Goal: Task Accomplishment & Management: Manage account settings

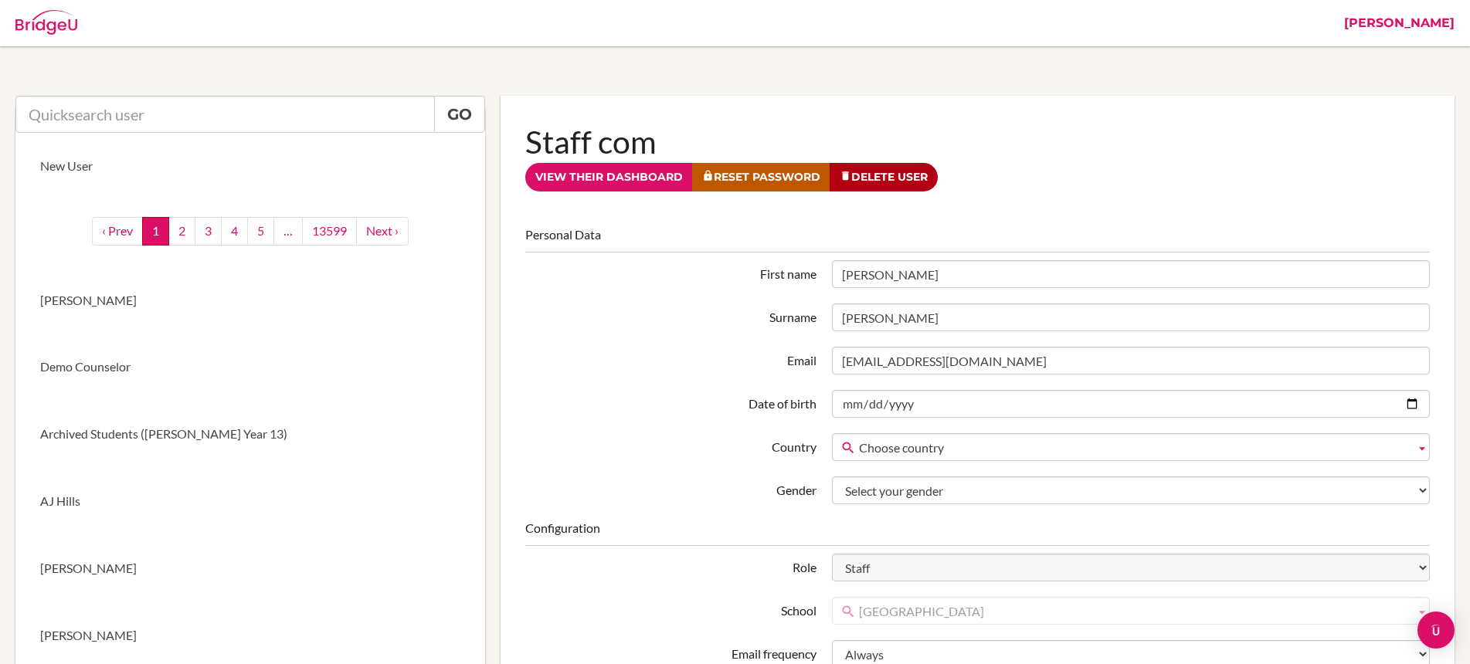
scroll to position [90, 0]
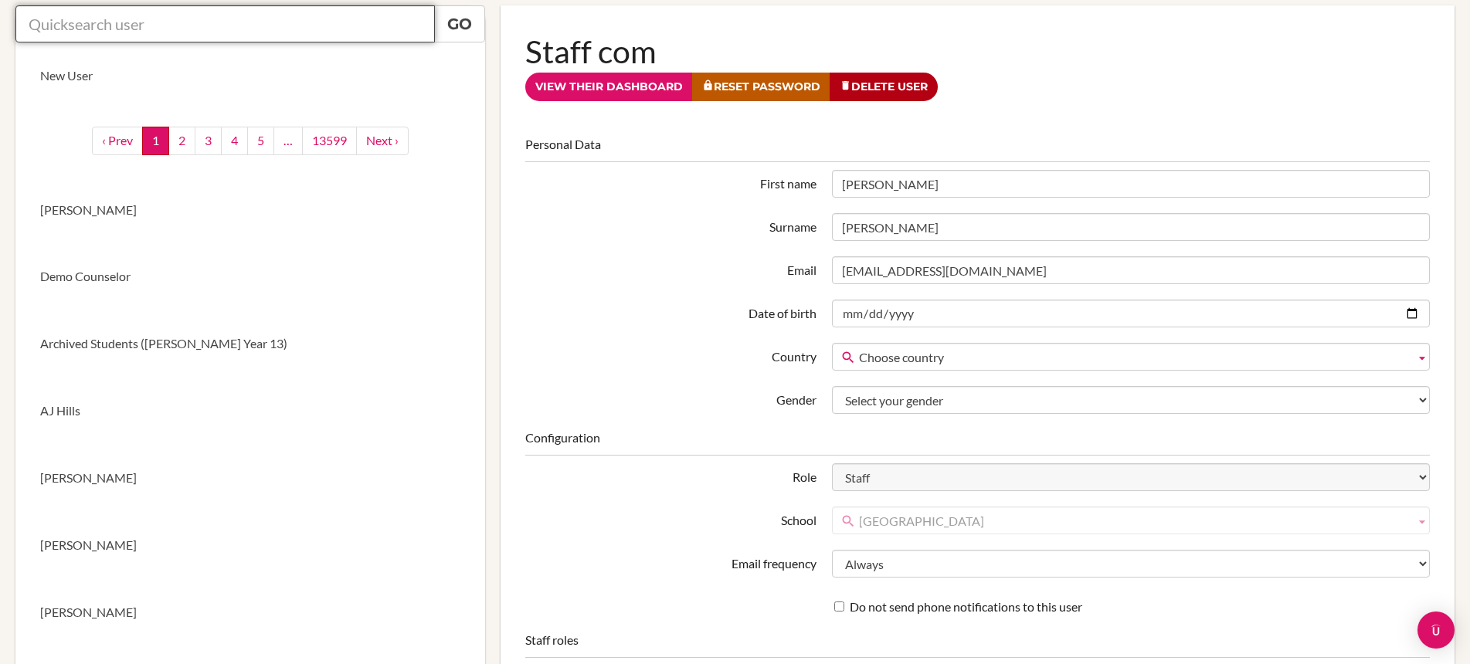
click at [278, 21] on input "text" at bounding box center [224, 23] width 419 height 37
paste input "rparker@danubeschool.com"
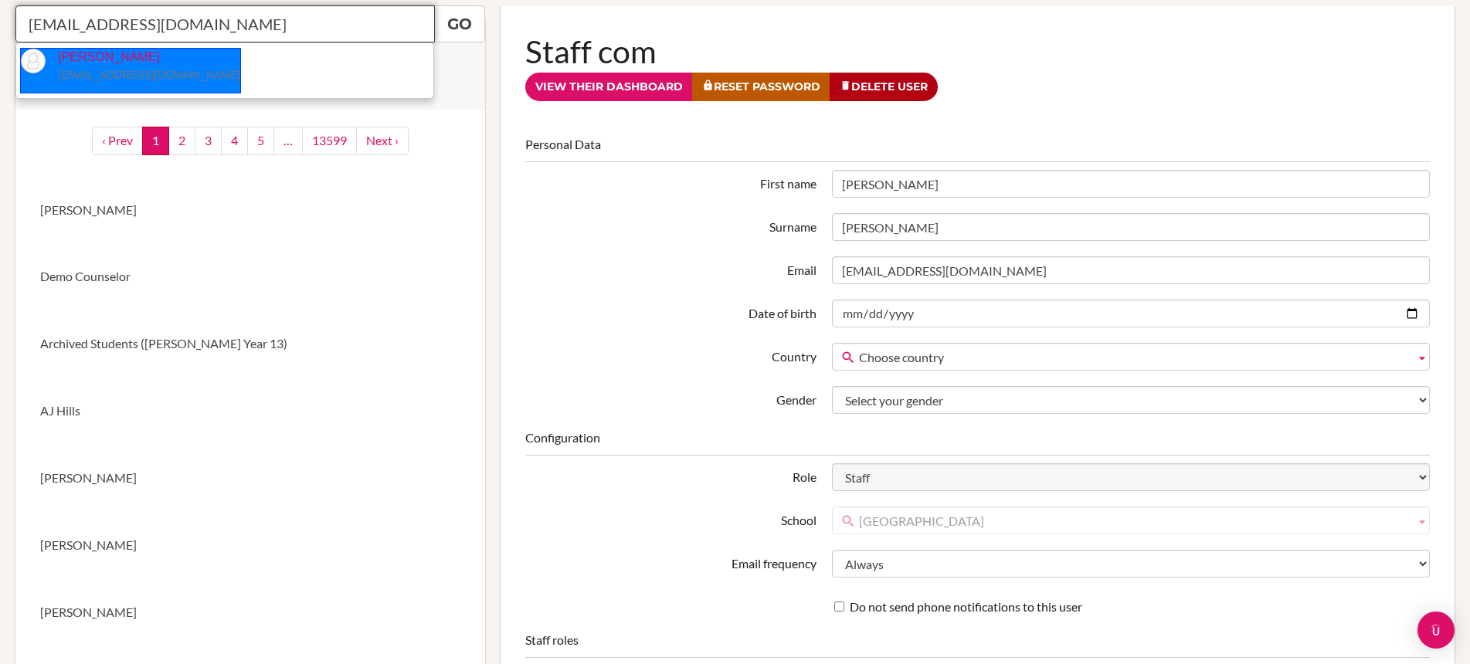
drag, startPoint x: 127, startPoint y: 72, endPoint x: 150, endPoint y: 64, distance: 24.4
click at [125, 71] on small "rparker@danubeschool.com" at bounding box center [149, 75] width 182 height 12
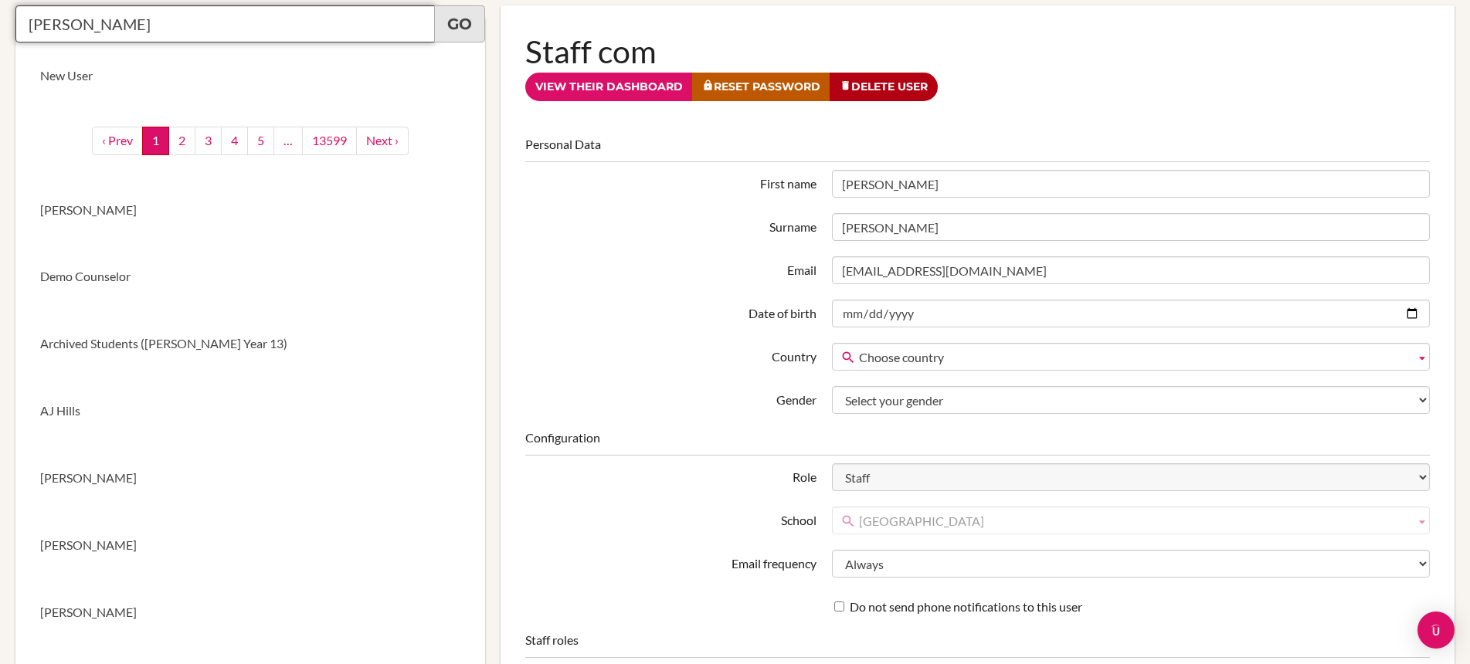
type input "Rob Parker"
click at [448, 27] on link "Go" at bounding box center [459, 23] width 51 height 37
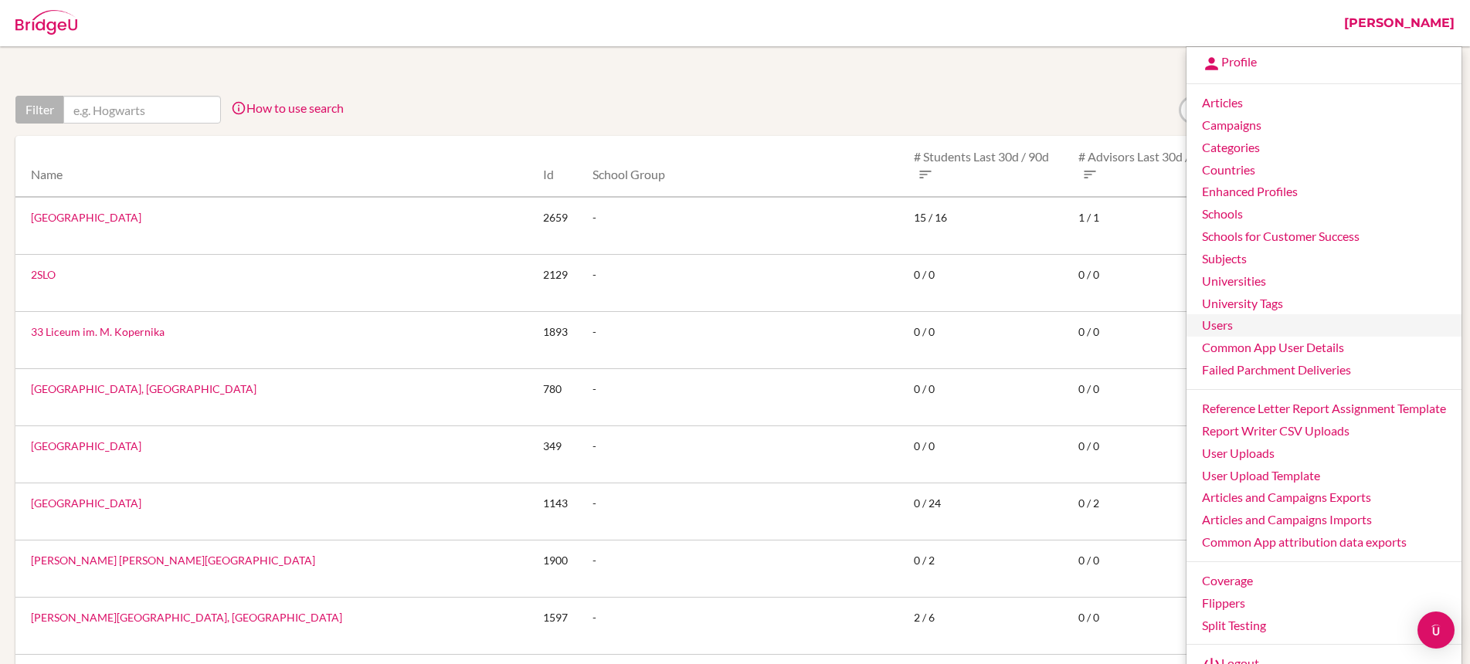
click at [1245, 322] on link "Users" at bounding box center [1323, 325] width 275 height 22
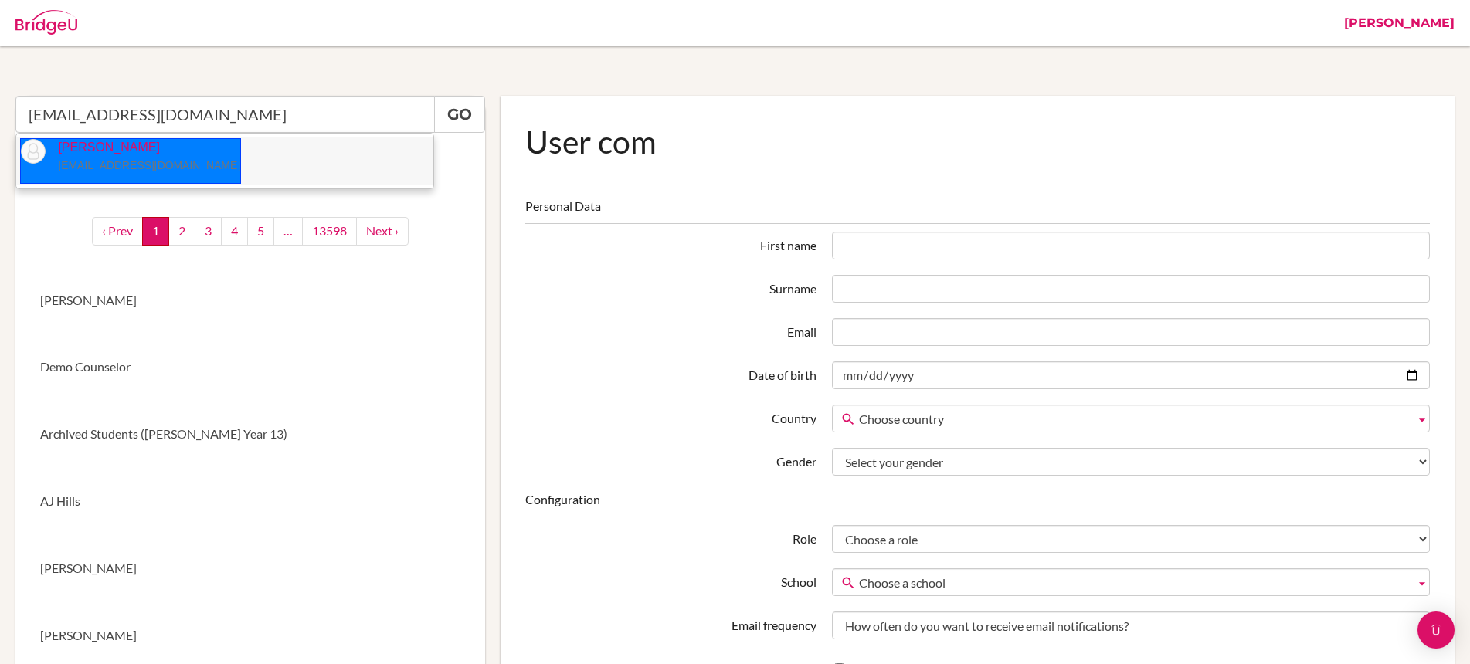
click at [131, 157] on p "Uyanga Seseer school_counselor@mbo.edu.mn" at bounding box center [143, 157] width 195 height 36
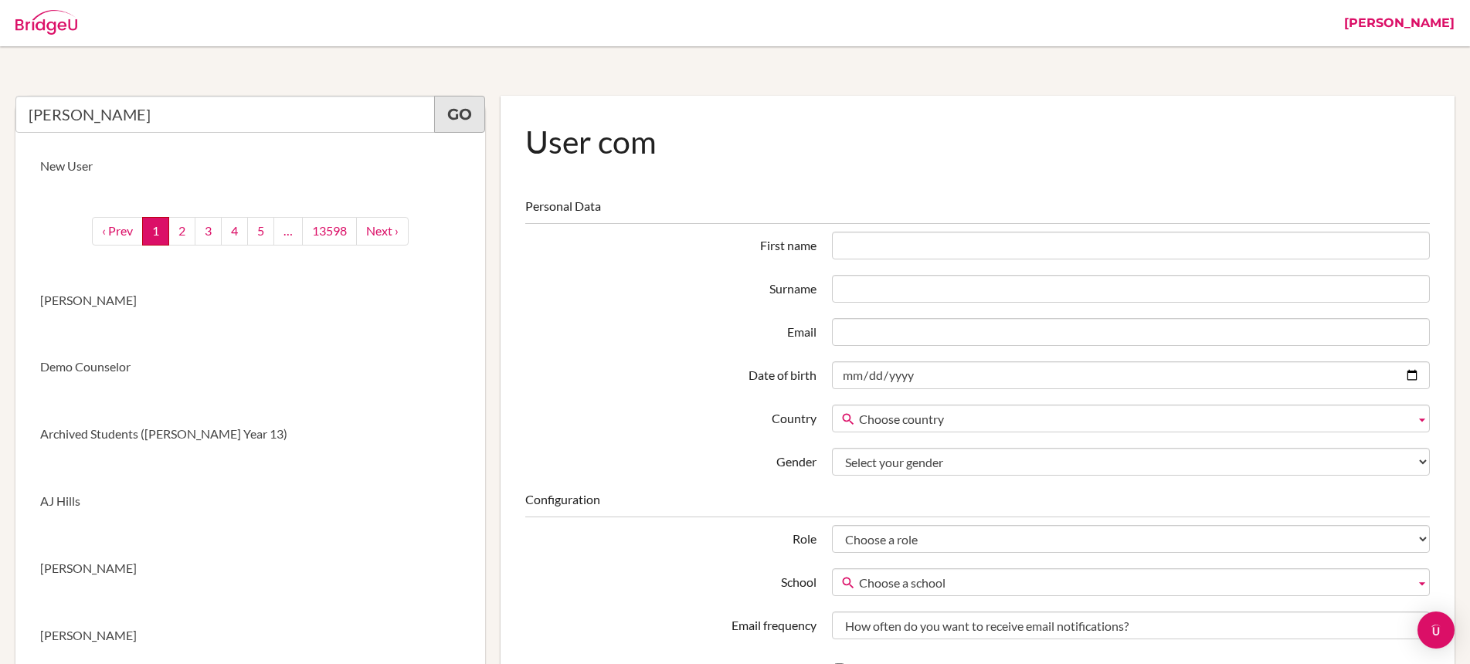
type input "Uyanga Seseer"
click at [454, 112] on link "Go" at bounding box center [459, 114] width 51 height 37
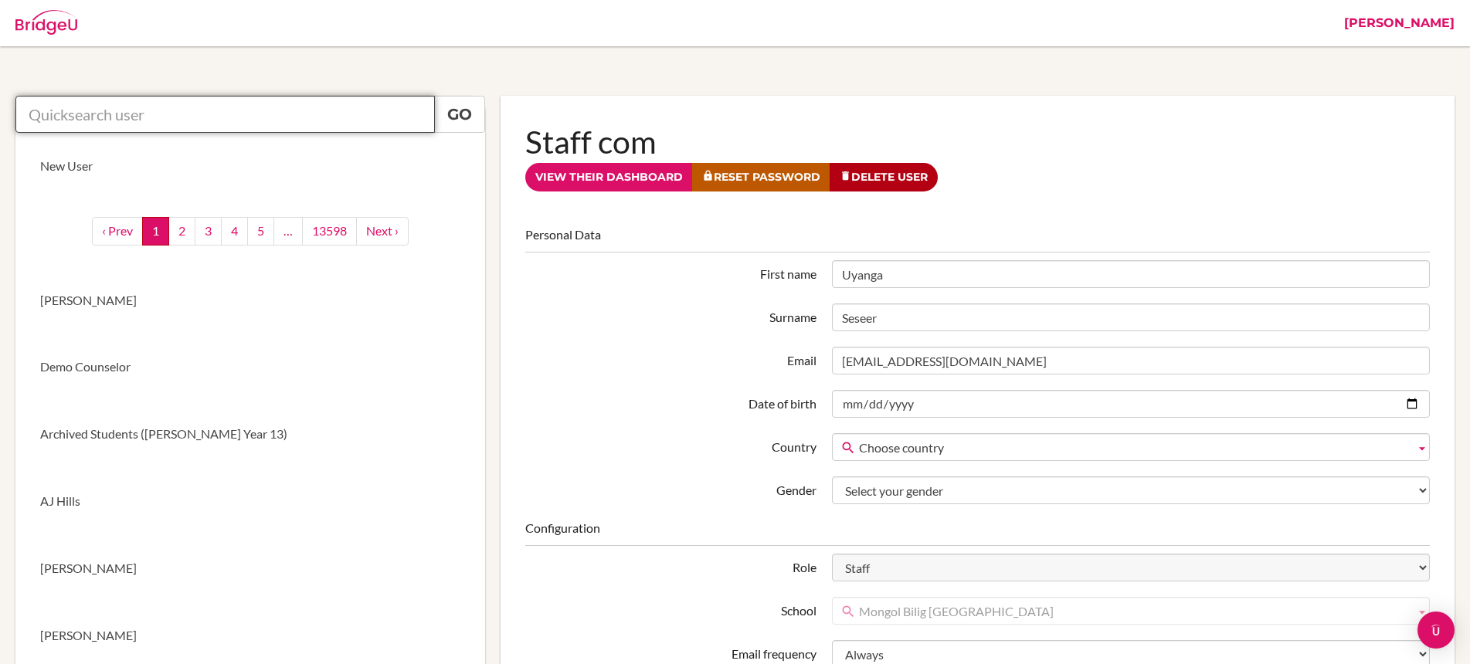
click at [204, 116] on input "text" at bounding box center [224, 114] width 419 height 37
paste input "[EMAIL_ADDRESS][DOMAIN_NAME]"
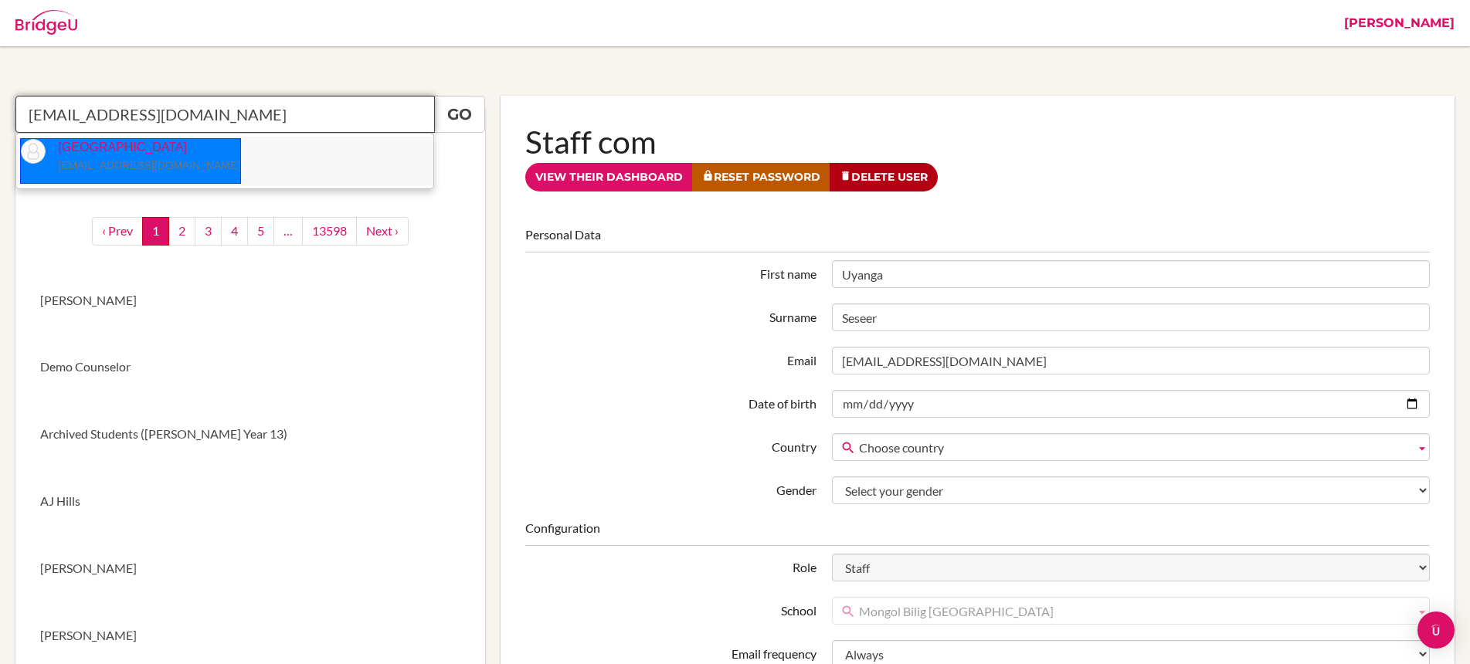
click at [154, 161] on small "tamana_chanrai-hills@ofs.edu.sg" at bounding box center [149, 165] width 182 height 12
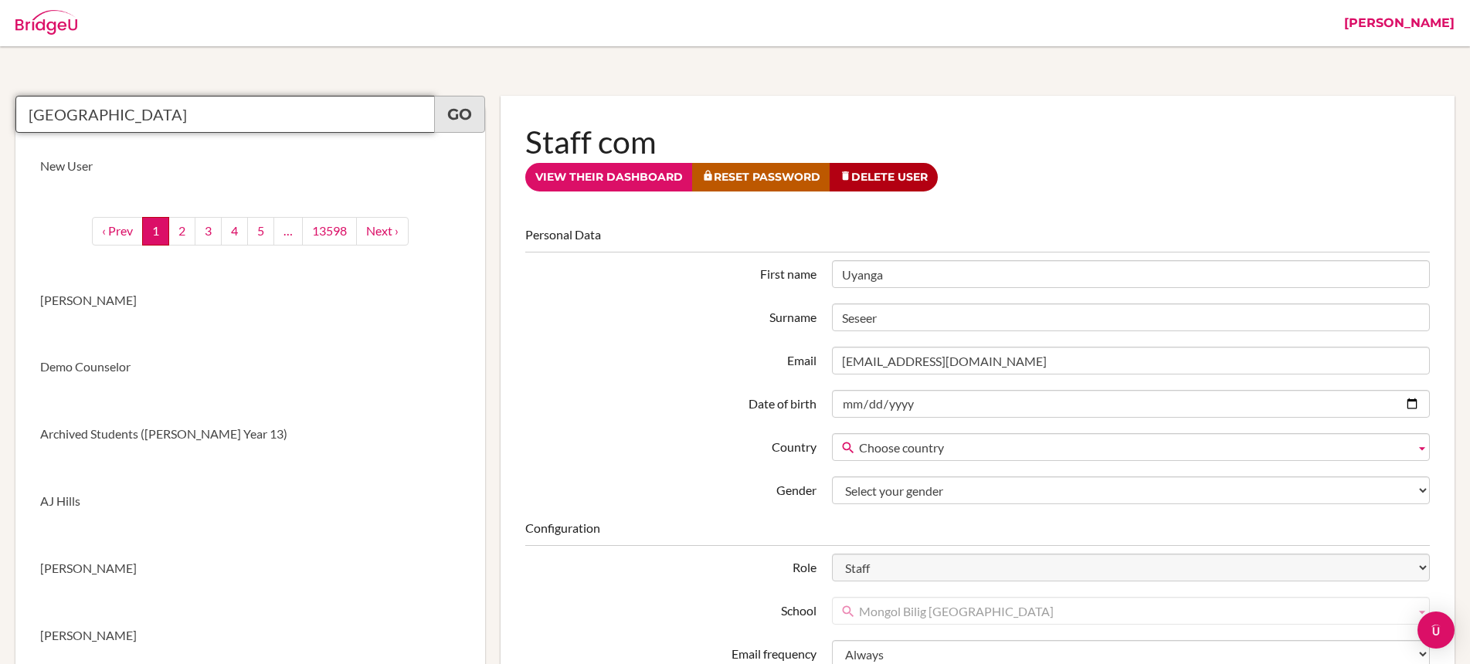
type input "[GEOGRAPHIC_DATA]"
click at [455, 121] on link "Go" at bounding box center [459, 114] width 51 height 37
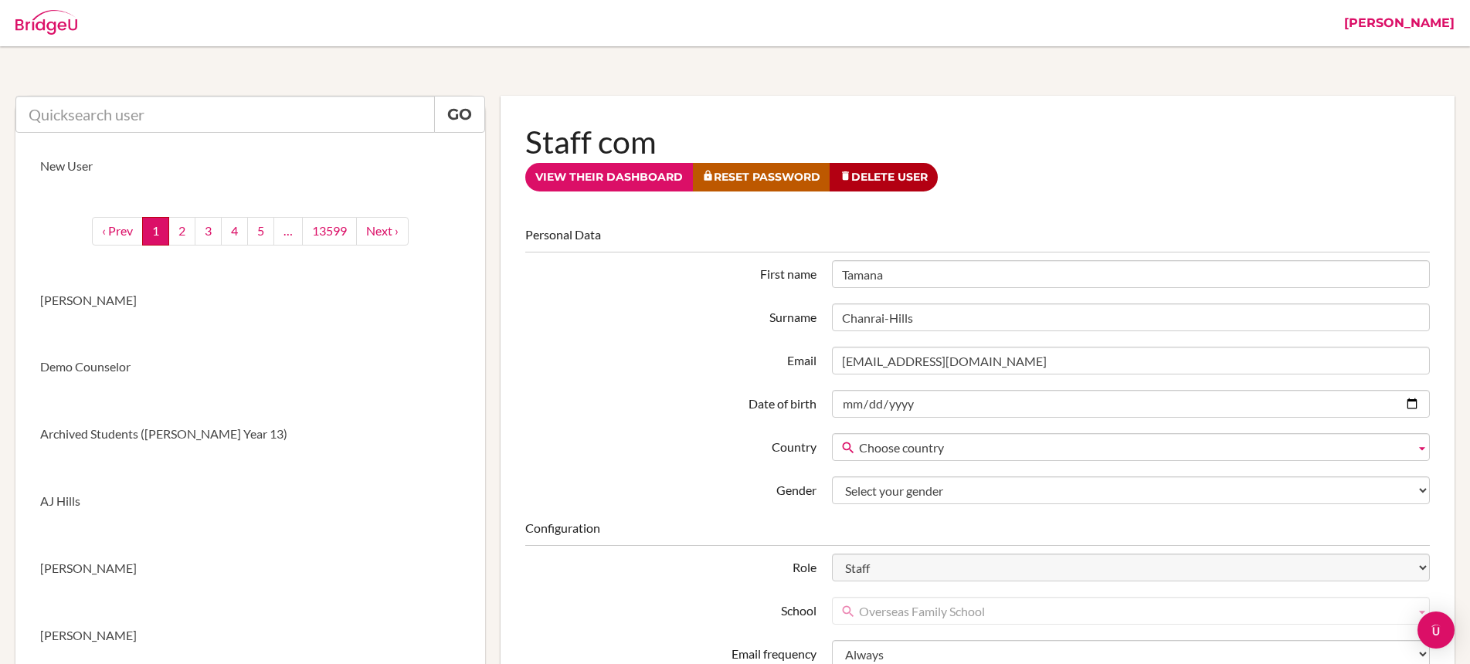
click at [587, 183] on link "View their dashboard" at bounding box center [609, 177] width 168 height 29
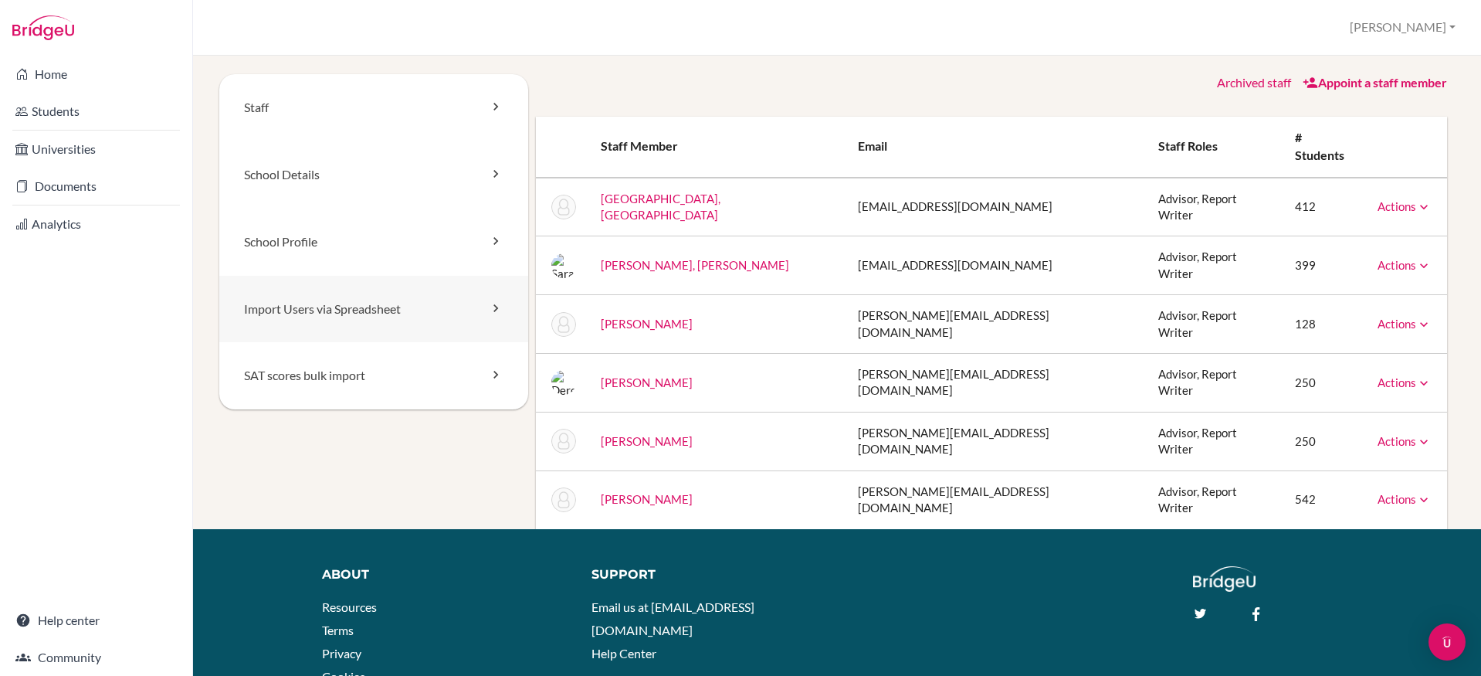
click at [492, 305] on icon at bounding box center [495, 307] width 15 height 15
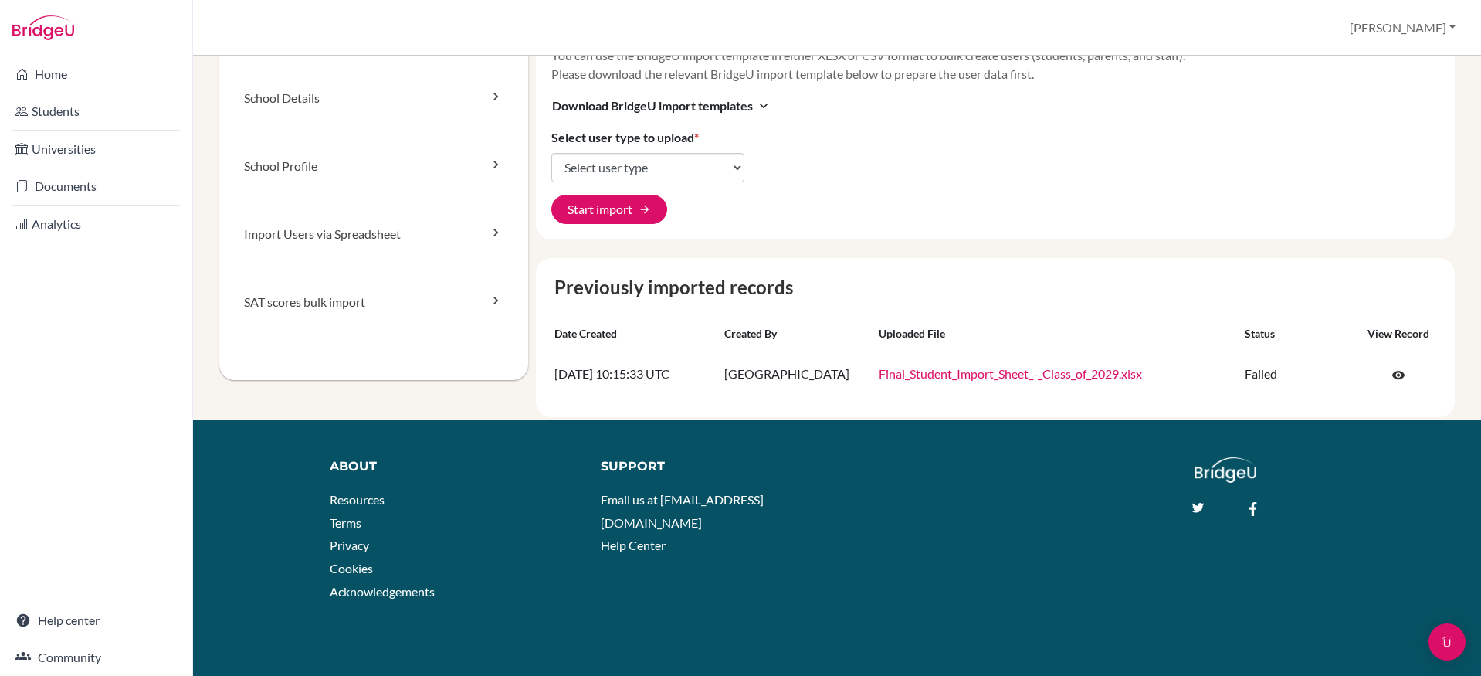
scroll to position [80, 0]
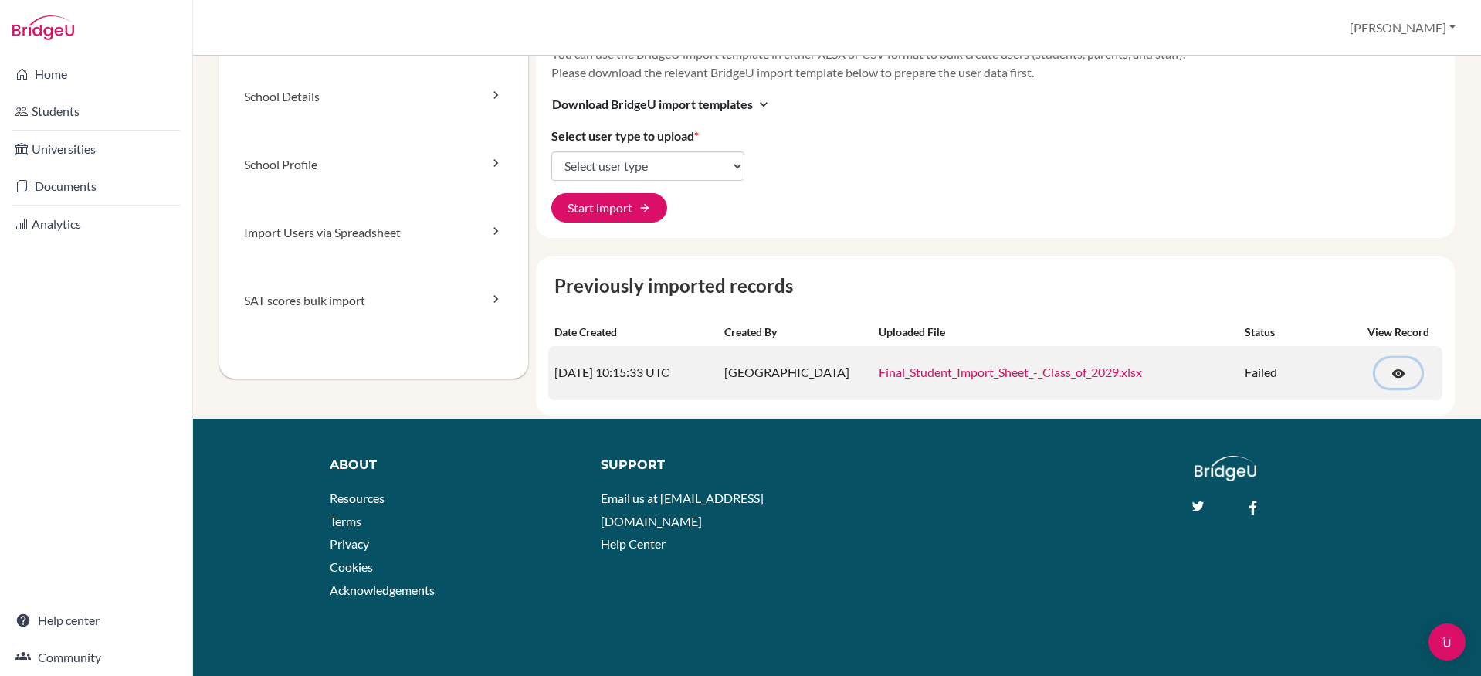
click at [1392, 373] on span "visibility" at bounding box center [1399, 374] width 14 height 14
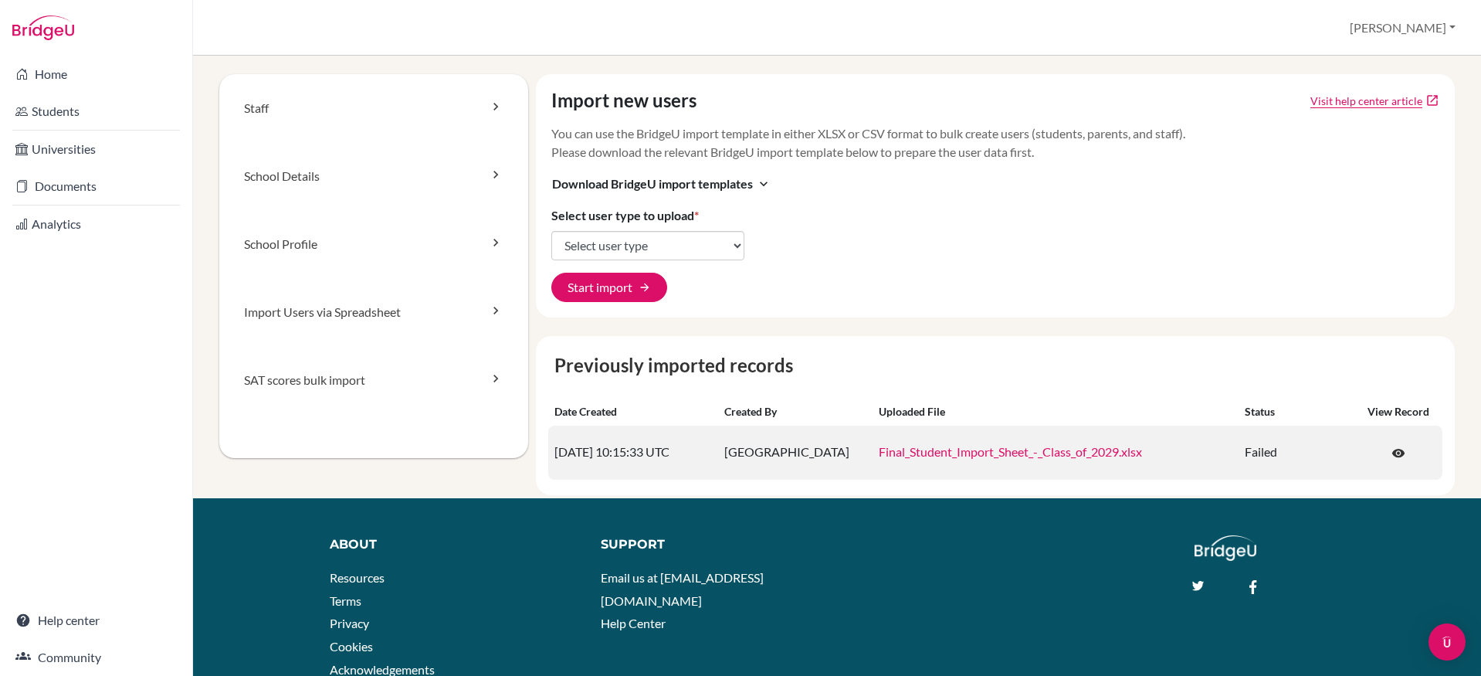
click at [975, 453] on link "Final_Student_Import_Sheet_-_Class_of_2029.xlsx" at bounding box center [1010, 451] width 263 height 15
